Goal: Navigation & Orientation: Find specific page/section

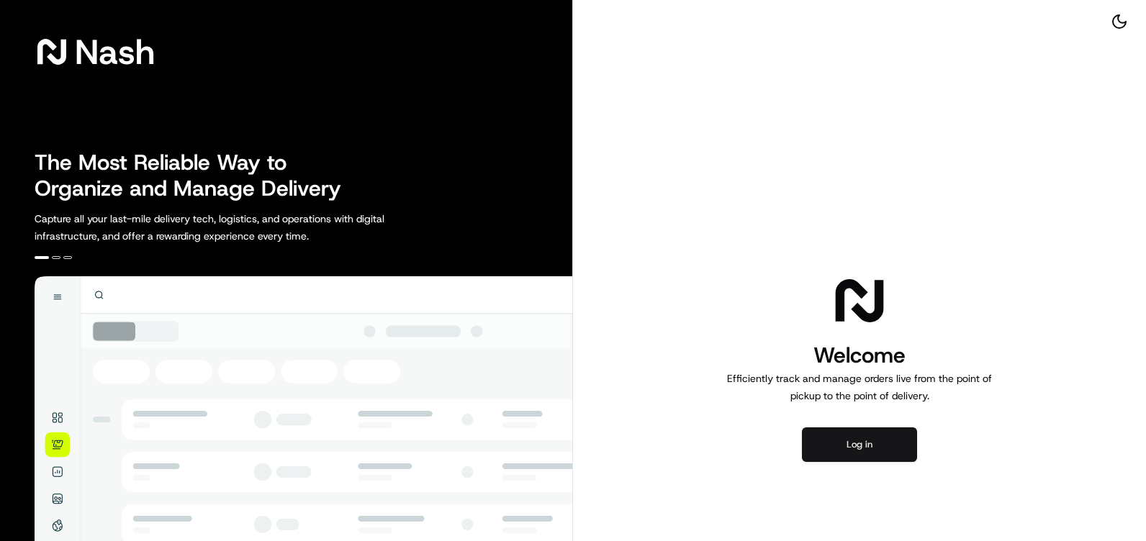
click at [867, 446] on button "Log in" at bounding box center [859, 444] width 115 height 35
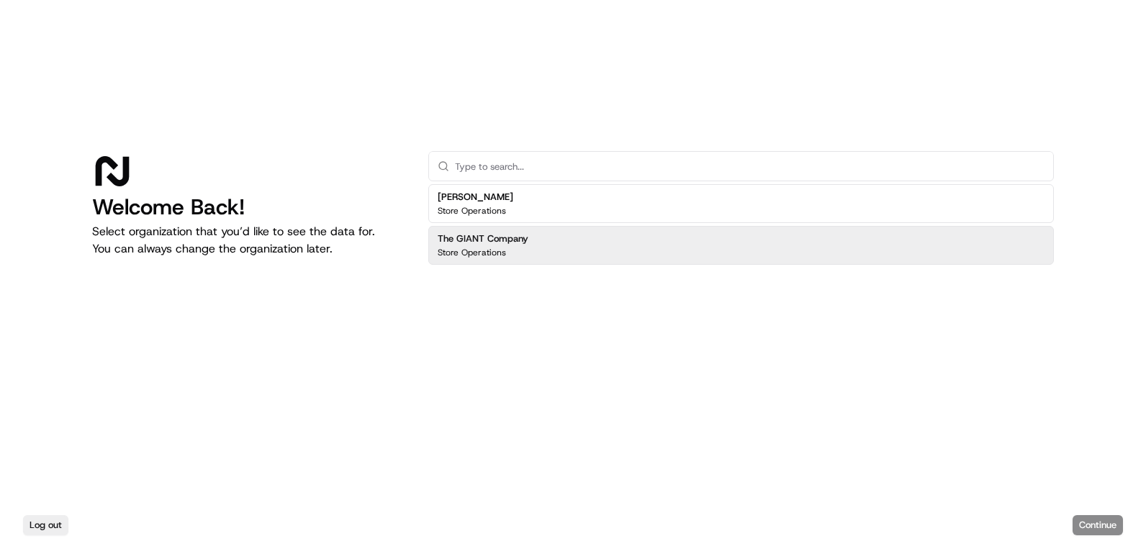
click at [518, 250] on div "Store Operations" at bounding box center [483, 253] width 91 height 12
click at [1121, 522] on button "Continue" at bounding box center [1097, 525] width 50 height 20
